Goal: Task Accomplishment & Management: Manage account settings

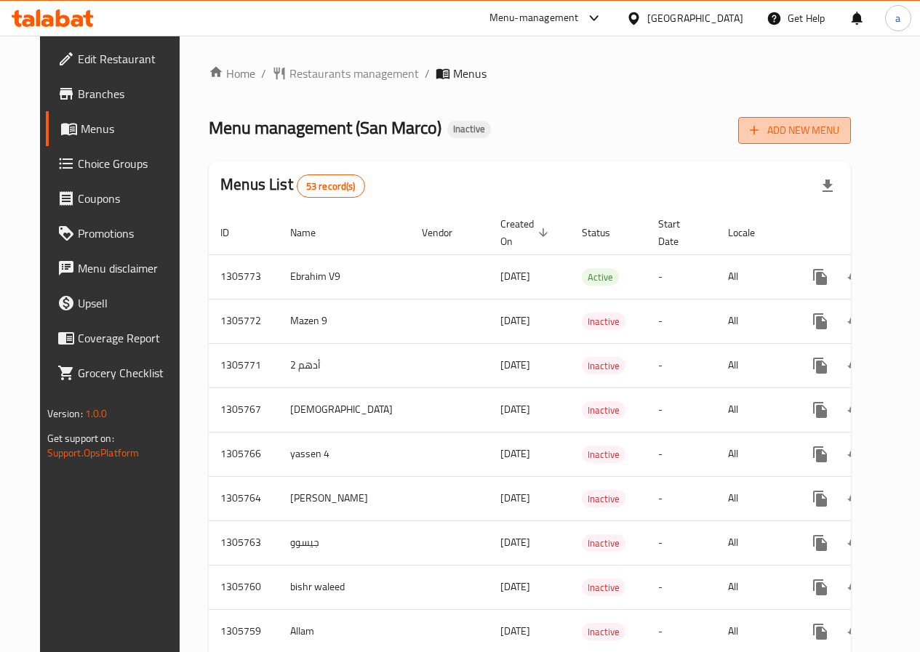
click at [851, 118] on button "Add New Menu" at bounding box center [794, 130] width 113 height 27
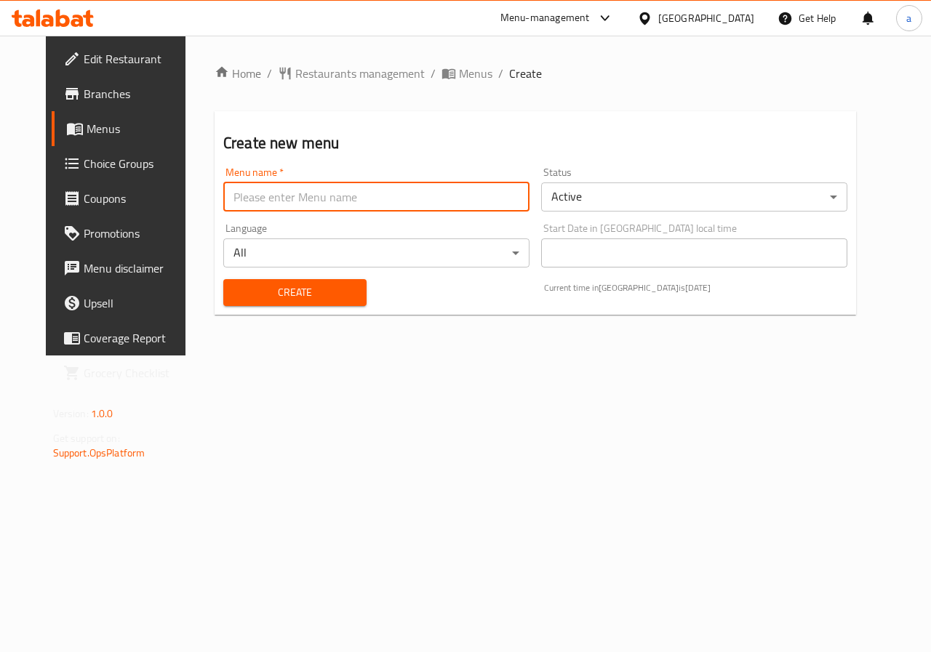
click at [447, 183] on input "text" at bounding box center [376, 197] width 306 height 29
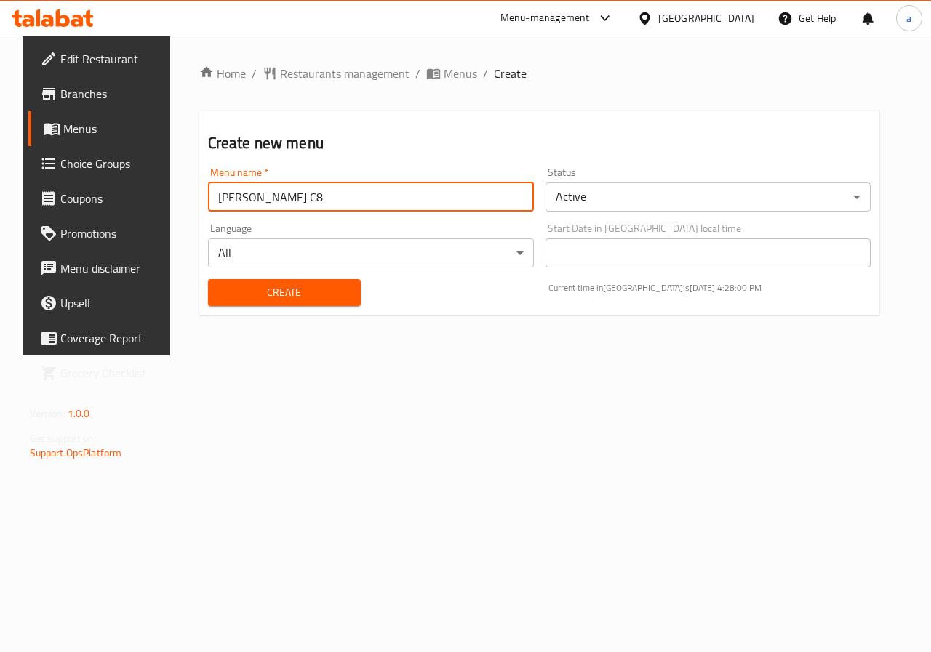
type input "[PERSON_NAME] C8"
click at [294, 293] on span "Create" at bounding box center [284, 293] width 129 height 18
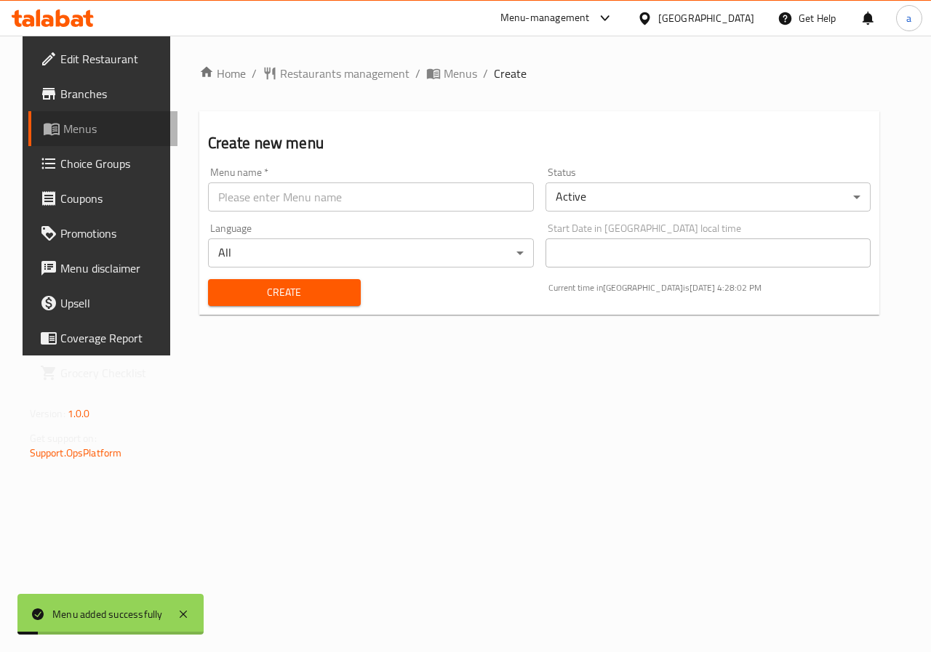
click at [97, 128] on span "Menus" at bounding box center [114, 128] width 103 height 17
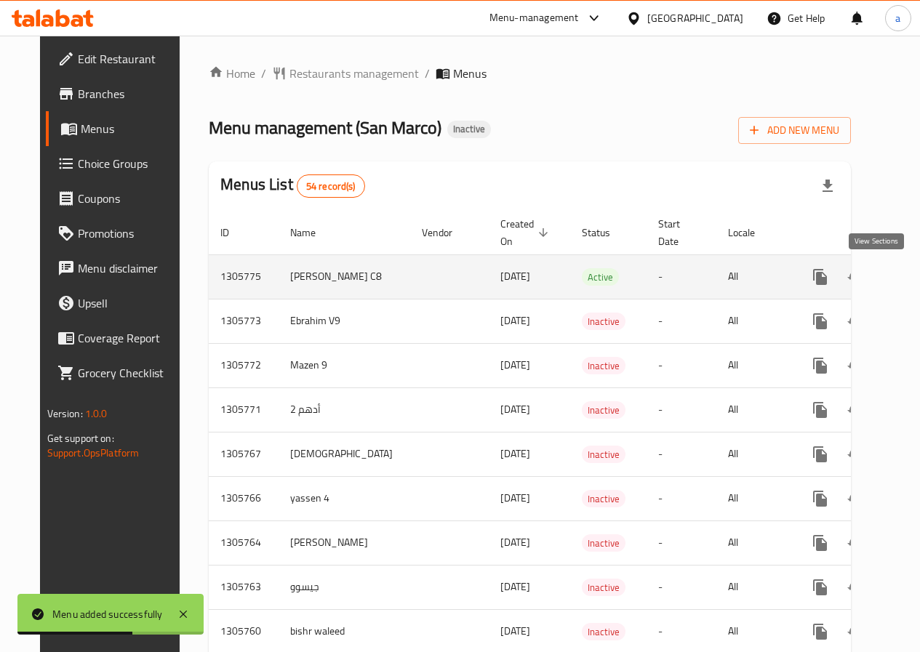
click at [908, 281] on link "enhanced table" at bounding box center [925, 277] width 35 height 35
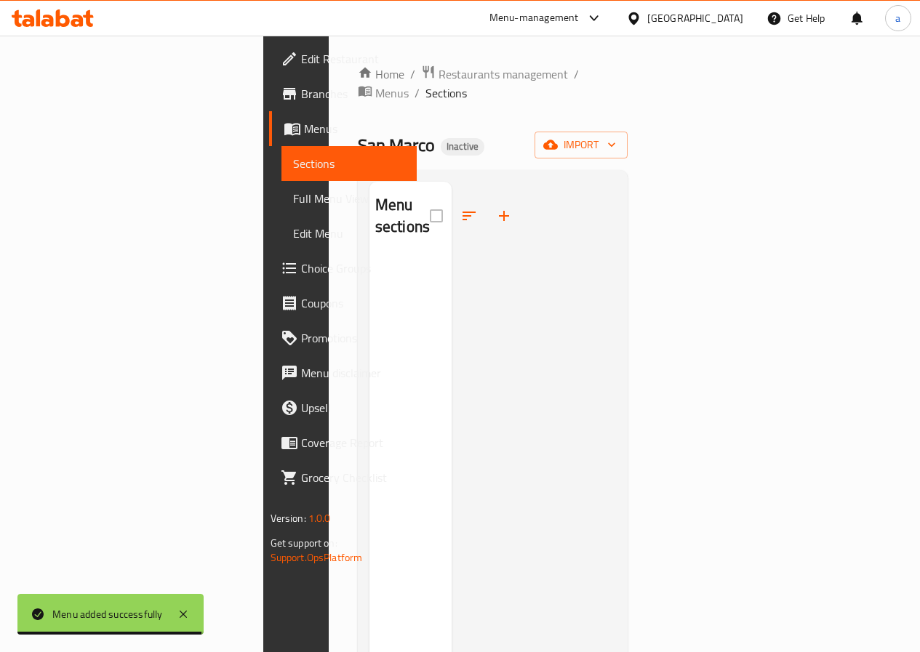
click at [293, 231] on span "Edit Menu" at bounding box center [349, 233] width 112 height 17
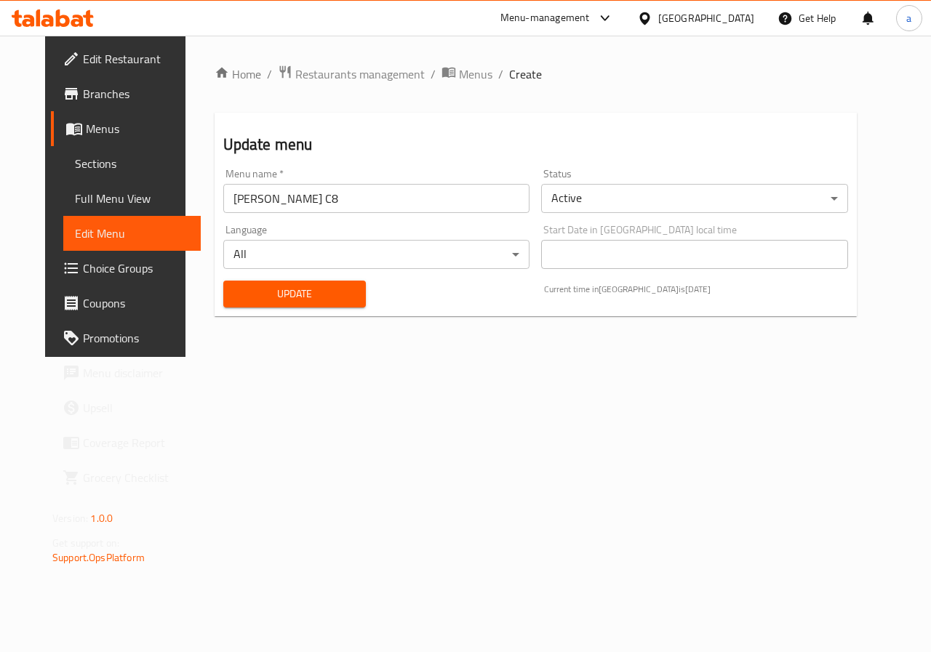
click at [316, 207] on input "[PERSON_NAME] C8" at bounding box center [376, 198] width 307 height 29
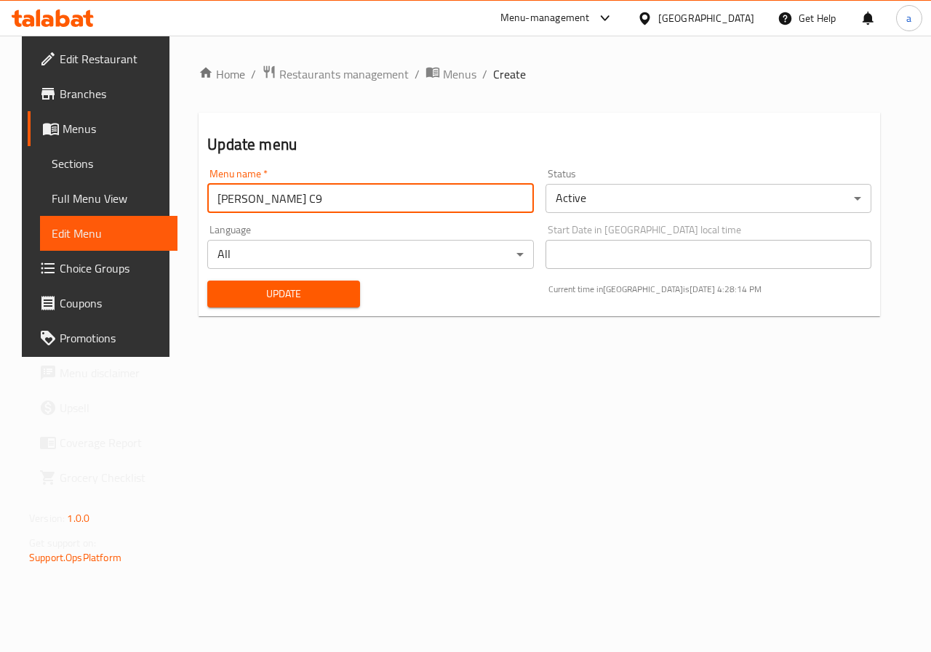
type input "[PERSON_NAME] C9"
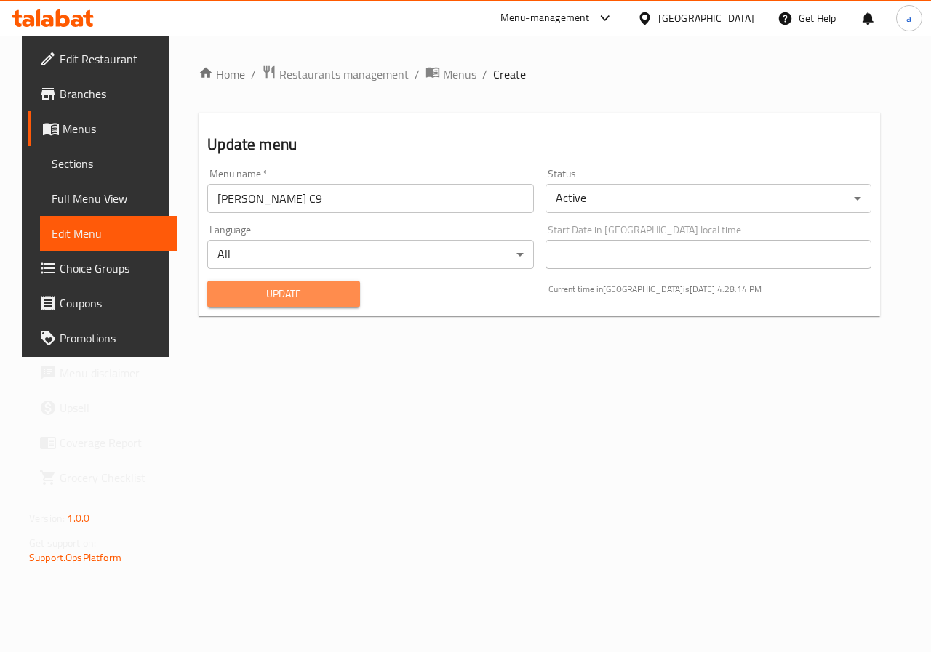
click at [298, 289] on span "Update" at bounding box center [283, 294] width 129 height 18
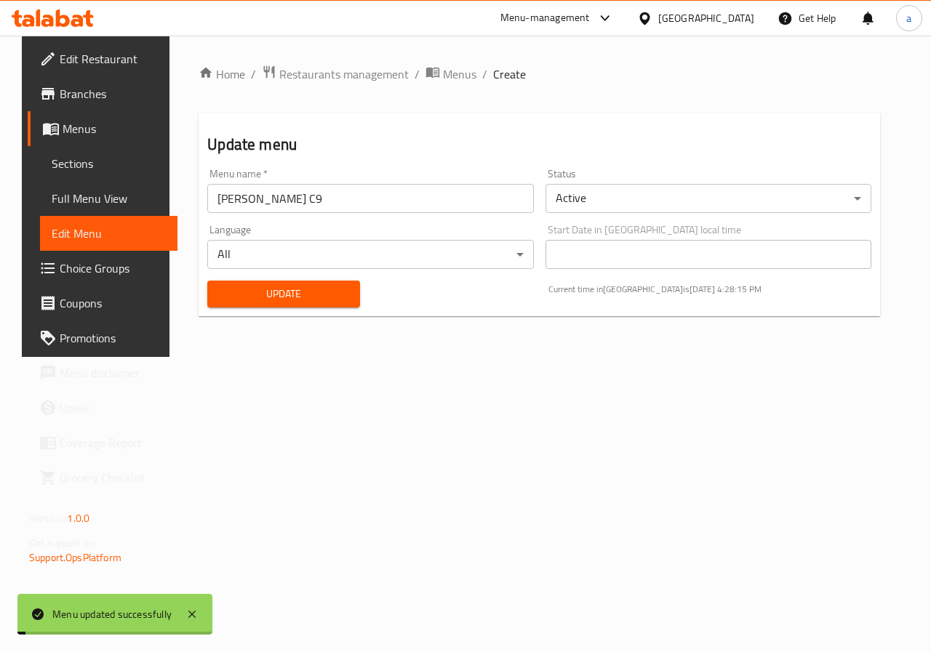
click at [82, 202] on span "Full Menu View" at bounding box center [109, 198] width 114 height 17
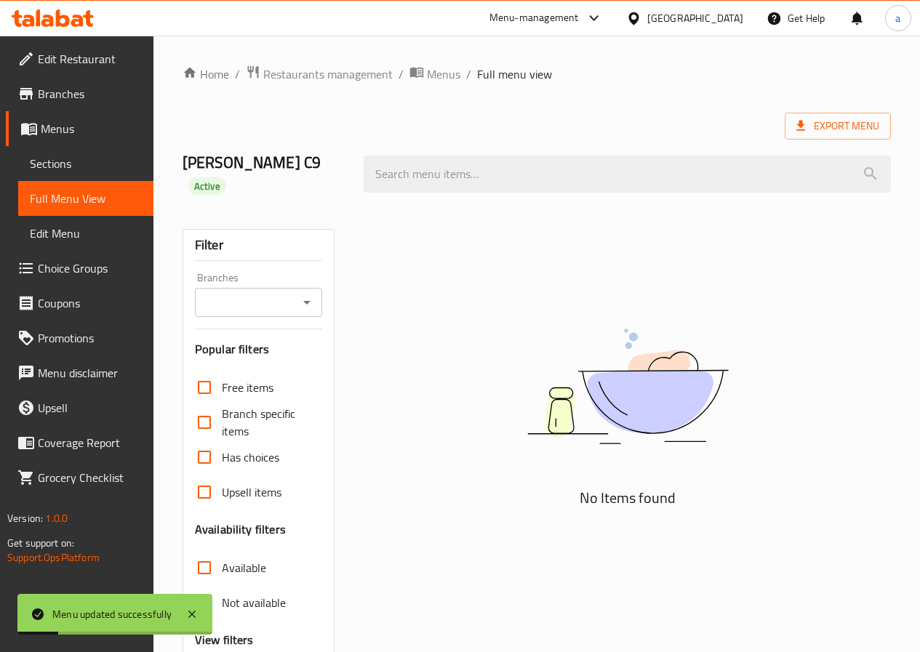
click at [51, 152] on link "Sections" at bounding box center [85, 163] width 135 height 35
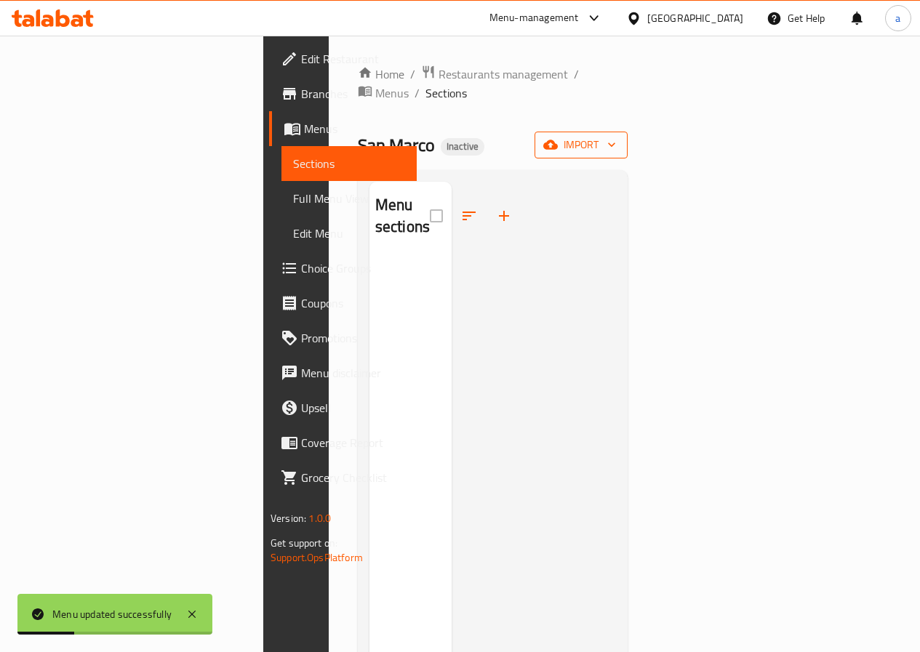
click at [628, 132] on button "import" at bounding box center [581, 145] width 93 height 27
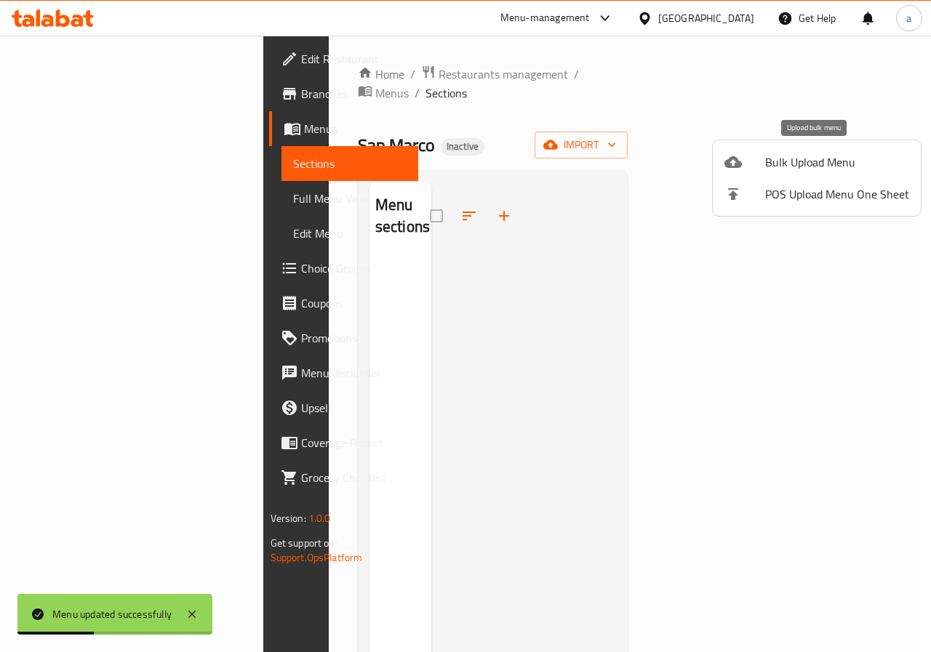
click at [791, 161] on span "Bulk Upload Menu" at bounding box center [837, 161] width 144 height 17
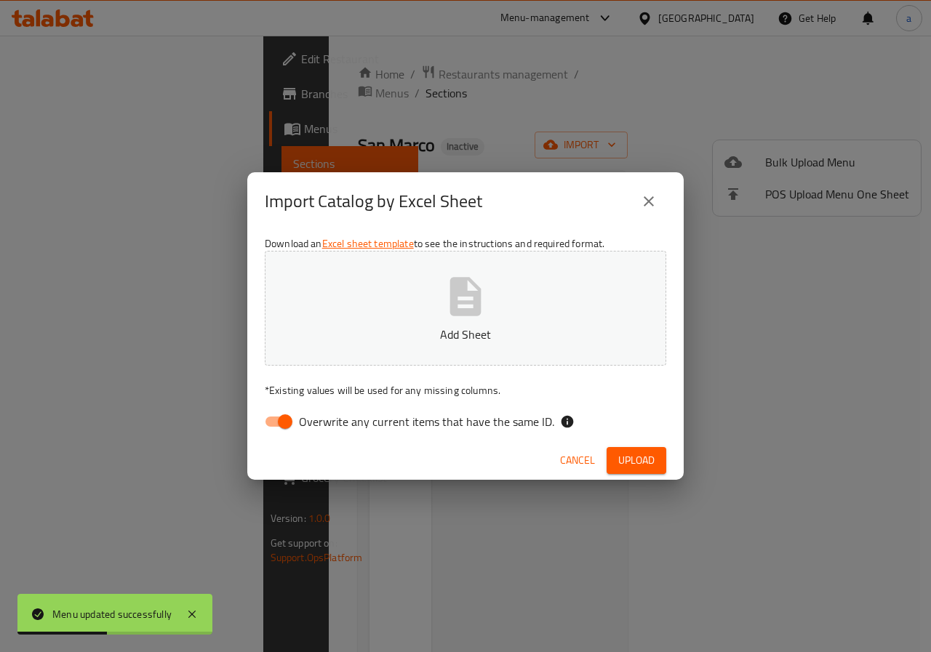
click at [519, 329] on p "Add Sheet" at bounding box center [465, 334] width 356 height 17
click at [360, 430] on span "Overwrite any current items that have the same ID." at bounding box center [426, 421] width 255 height 17
click at [327, 430] on input "Overwrite any current items that have the same ID." at bounding box center [285, 422] width 83 height 28
checkbox input "false"
click at [656, 461] on button "Upload" at bounding box center [637, 460] width 60 height 27
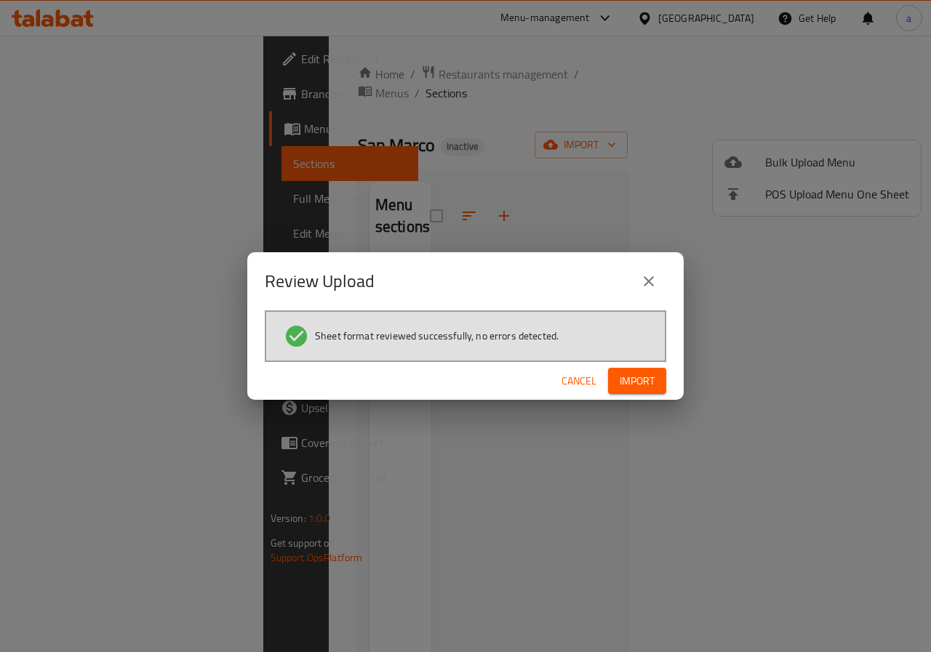
click at [656, 377] on button "Import" at bounding box center [637, 381] width 58 height 27
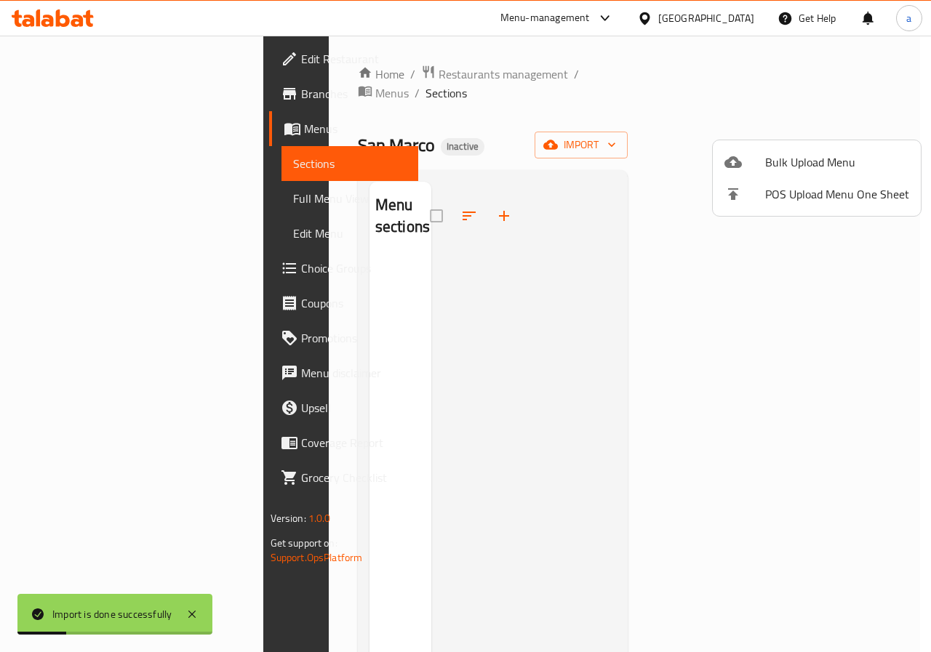
click at [101, 190] on div at bounding box center [465, 326] width 931 height 652
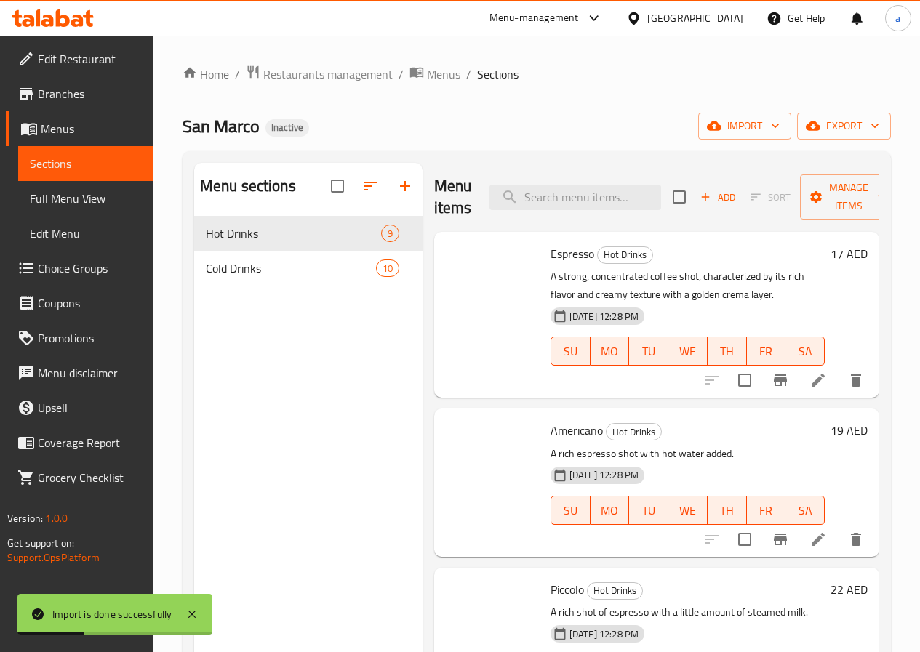
click at [101, 190] on span "Full Menu View" at bounding box center [86, 198] width 112 height 17
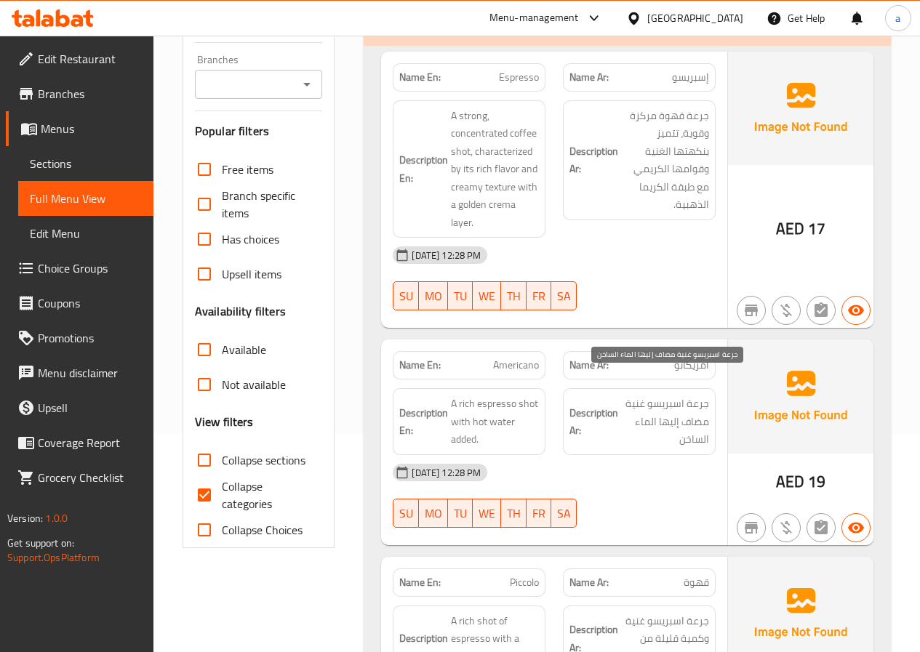
scroll to position [291, 0]
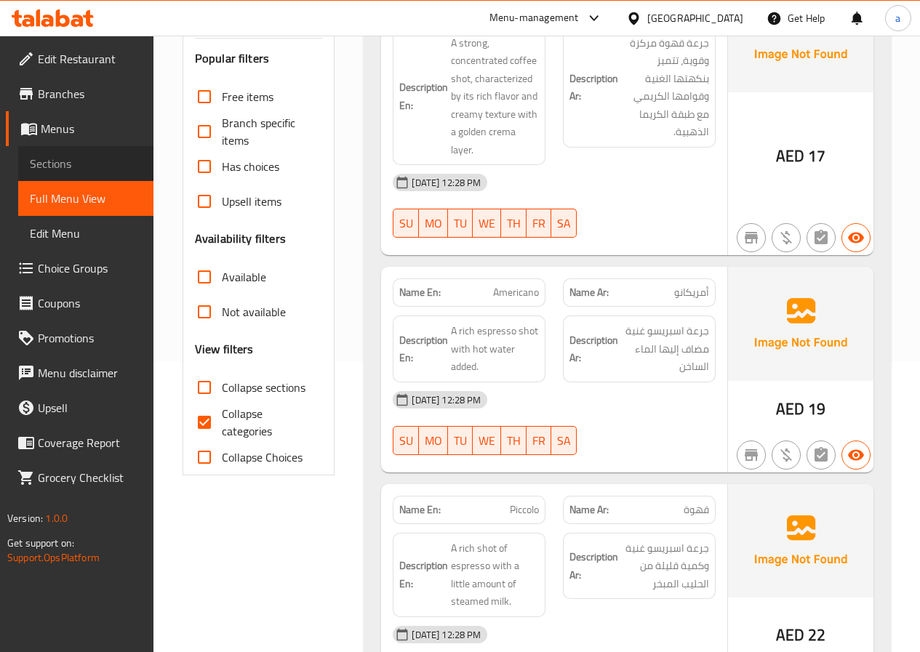
click at [89, 152] on link "Sections" at bounding box center [85, 163] width 135 height 35
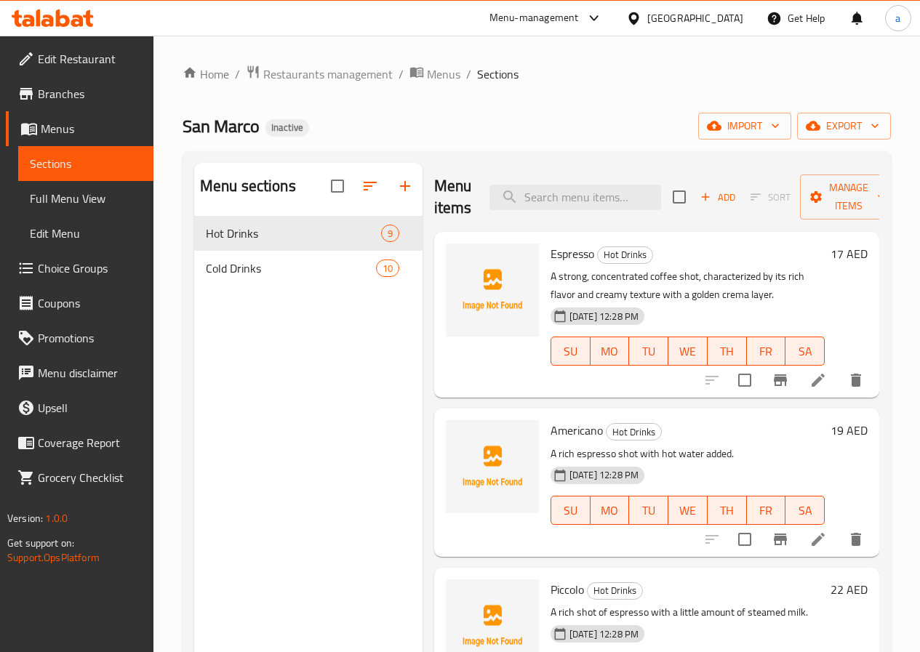
scroll to position [204, 0]
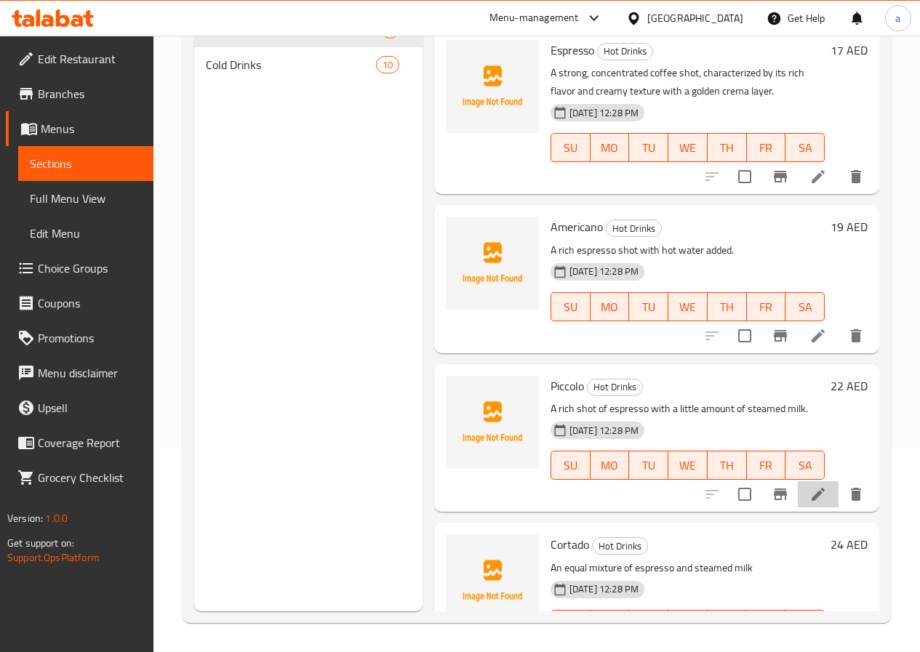
click at [810, 504] on li at bounding box center [818, 494] width 41 height 26
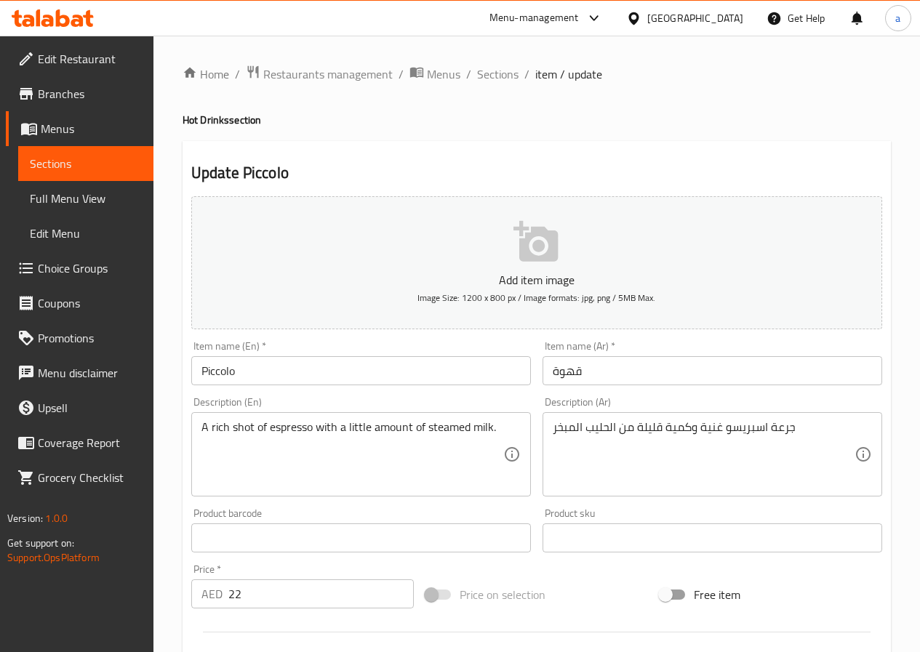
click at [594, 377] on input "قهوة" at bounding box center [713, 370] width 340 height 29
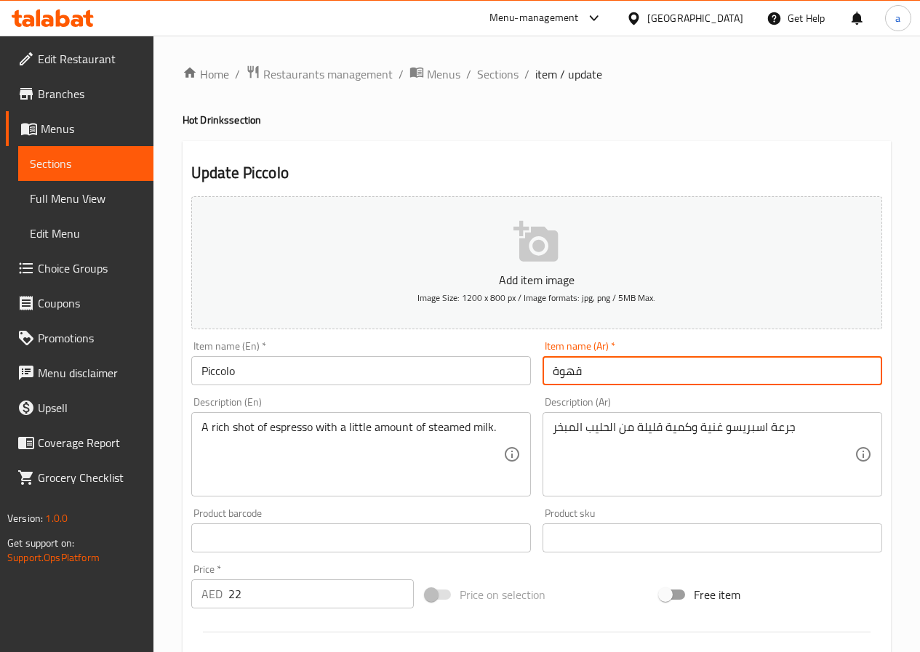
click at [594, 377] on input "قهوة" at bounding box center [713, 370] width 340 height 29
paste input "بيكولو"
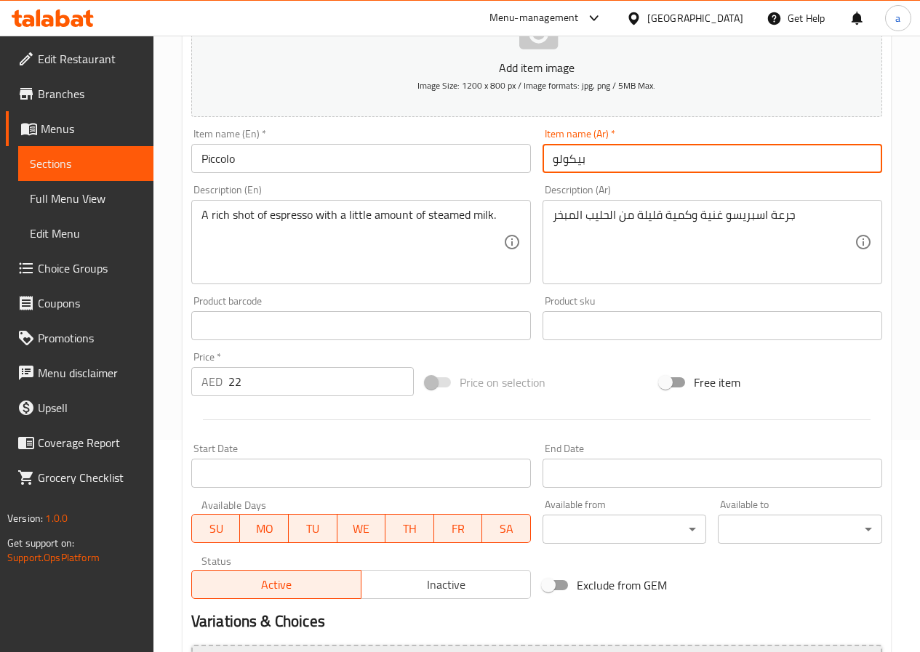
scroll to position [375, 0]
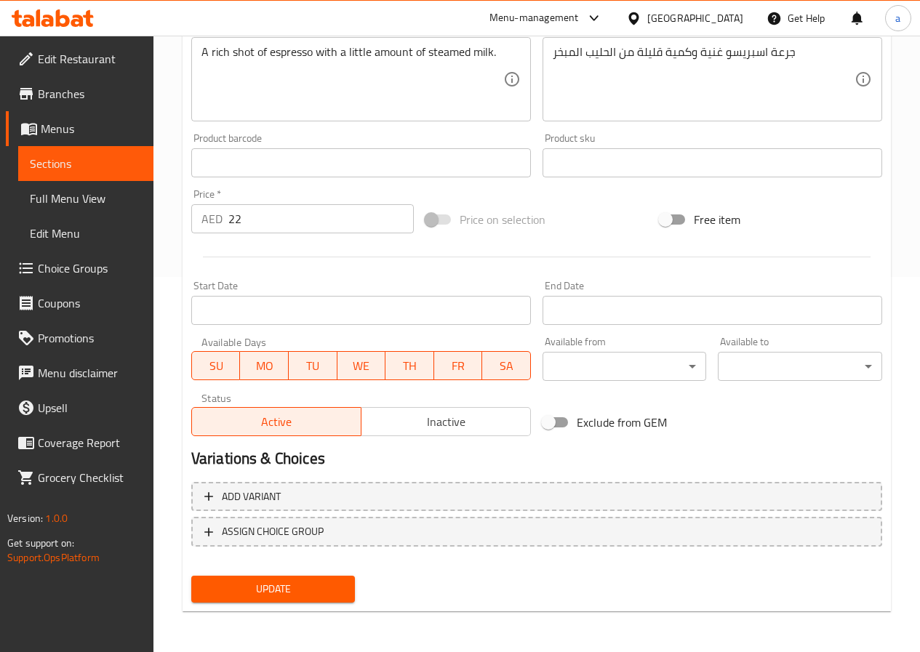
type input "بيكولو"
click at [274, 594] on span "Update" at bounding box center [273, 589] width 141 height 18
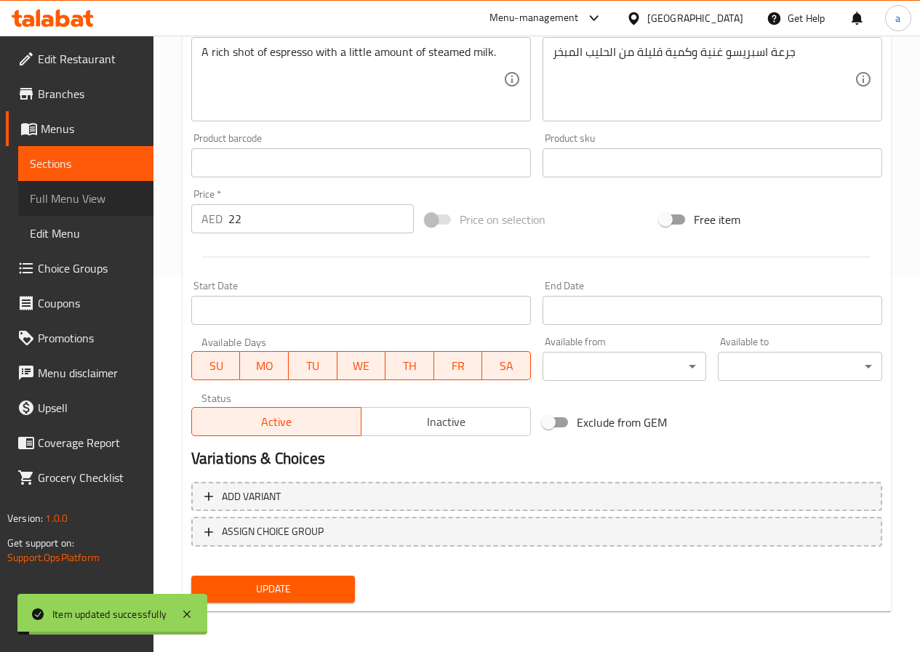
click at [81, 192] on span "Full Menu View" at bounding box center [86, 198] width 112 height 17
